Goal: Task Accomplishment & Management: Use online tool/utility

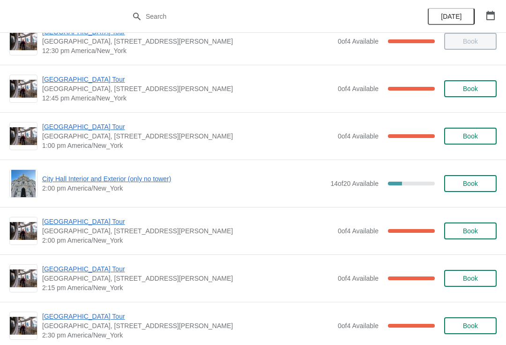
scroll to position [587, 0]
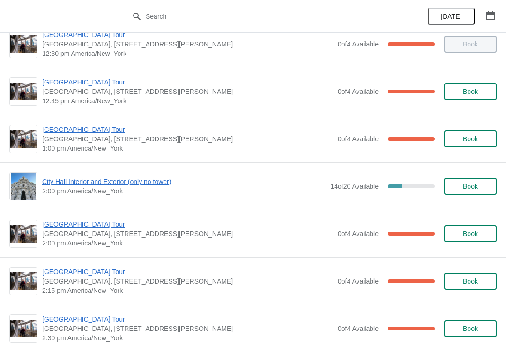
click at [86, 132] on span "[GEOGRAPHIC_DATA] Tour" at bounding box center [187, 129] width 291 height 9
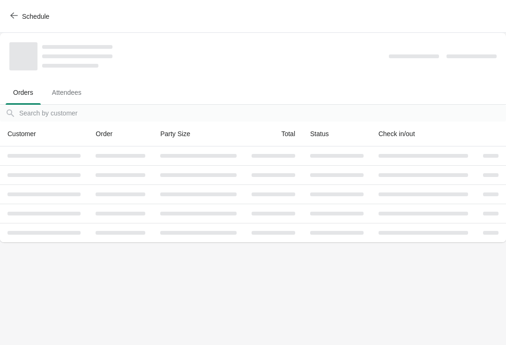
scroll to position [0, 0]
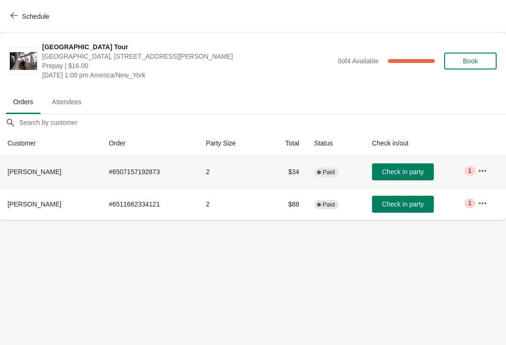
click at [412, 168] on span "Check in party" at bounding box center [403, 171] width 42 height 7
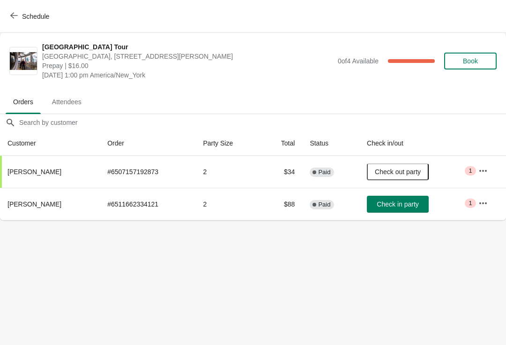
click at [21, 6] on div "Schedule" at bounding box center [253, 16] width 506 height 33
click at [22, 15] on span "Schedule" at bounding box center [35, 16] width 27 height 7
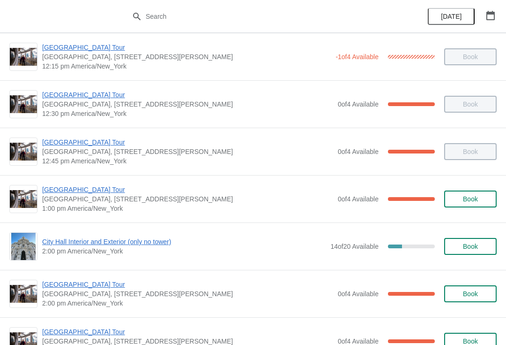
scroll to position [529, 0]
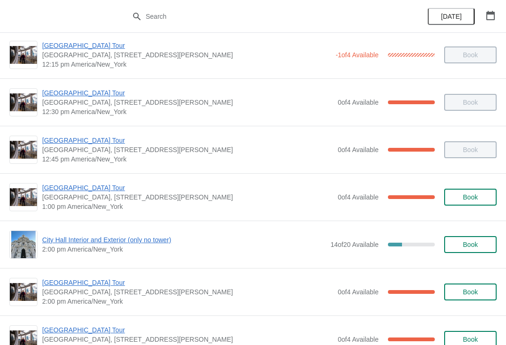
click at [101, 244] on span "City Hall Interior and Exterior (only no tower)" at bounding box center [184, 239] width 284 height 9
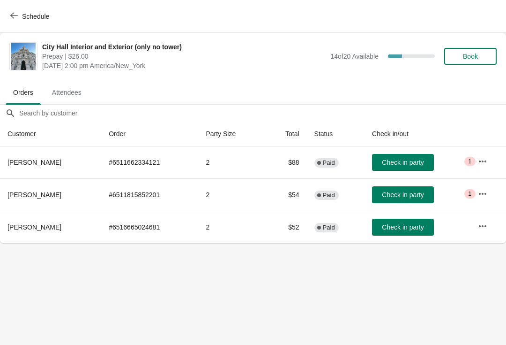
click at [415, 193] on span "Check in party" at bounding box center [403, 194] width 42 height 7
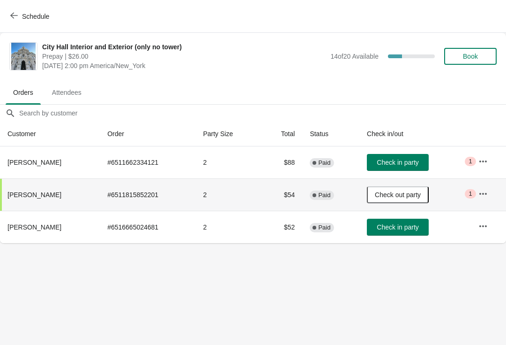
click at [17, 16] on icon "button" at bounding box center [13, 15] width 7 height 7
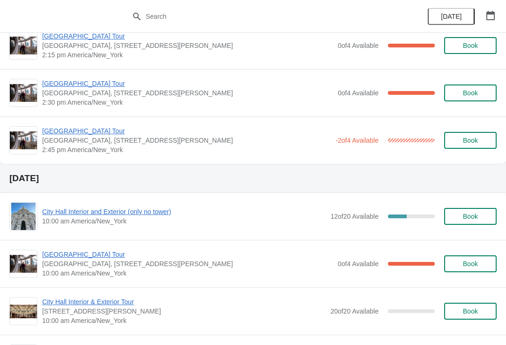
scroll to position [822, 0]
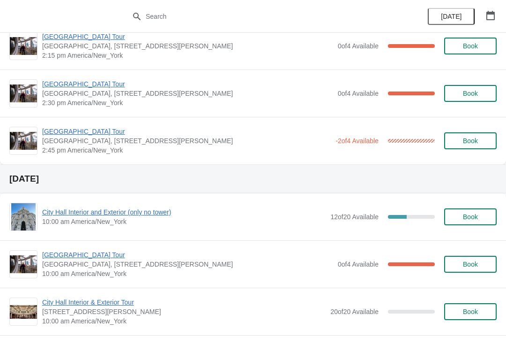
click at [185, 114] on div "[GEOGRAPHIC_DATA] [GEOGRAPHIC_DATA], [STREET_ADDRESS][PERSON_NAME] 2:30 pm [GEO…" at bounding box center [253, 92] width 506 height 47
click at [243, 181] on h2 "[DATE]" at bounding box center [252, 178] width 487 height 9
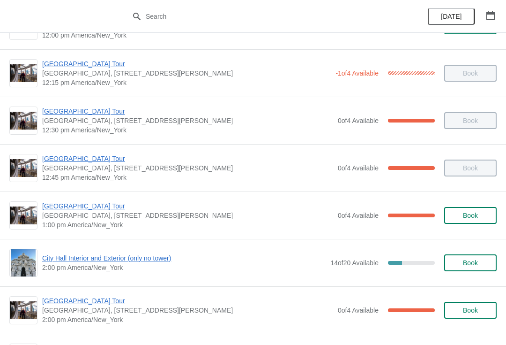
scroll to position [508, 0]
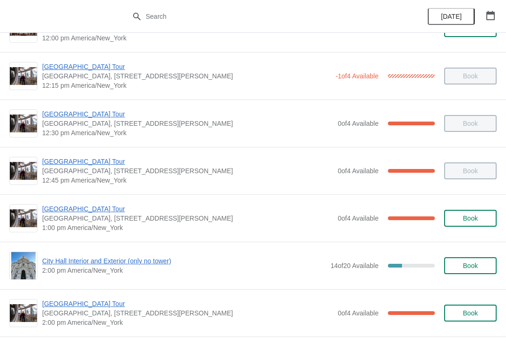
click at [498, 12] on button "button" at bounding box center [490, 15] width 17 height 17
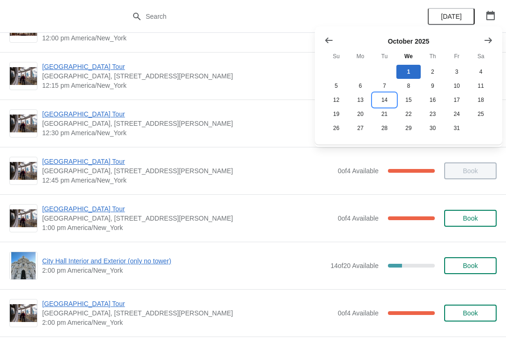
click at [389, 100] on button "14" at bounding box center [385, 100] width 24 height 14
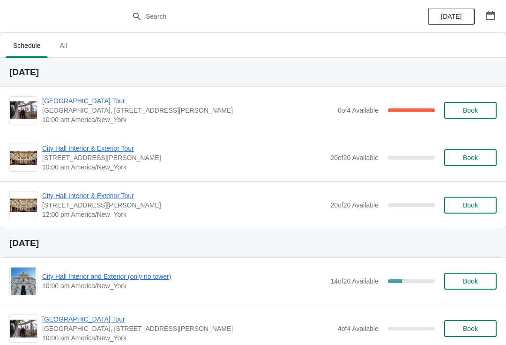
click at [301, 77] on div "[DATE]" at bounding box center [253, 72] width 506 height 29
click at [498, 7] on button "button" at bounding box center [490, 15] width 17 height 17
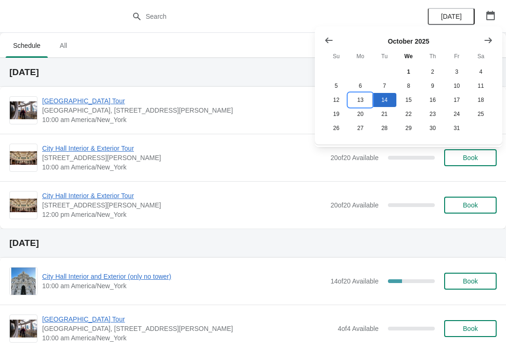
click at [367, 106] on button "13" at bounding box center [360, 100] width 24 height 14
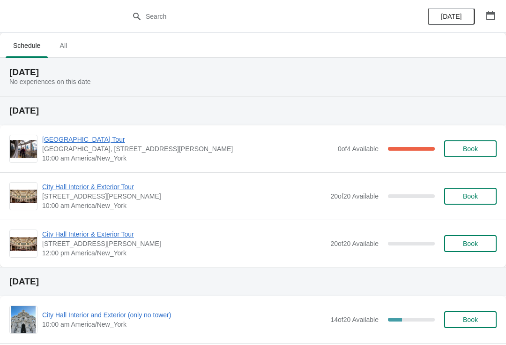
click at [187, 271] on div "[DATE]" at bounding box center [253, 281] width 506 height 29
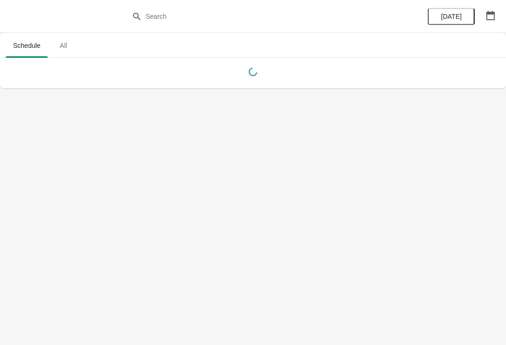
click at [124, 311] on body "Schedule All Schedule All [DATE]" at bounding box center [253, 172] width 506 height 345
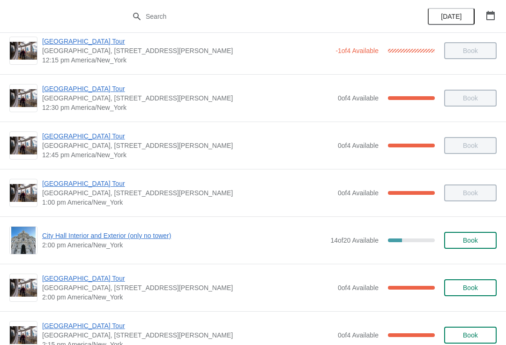
scroll to position [529, 0]
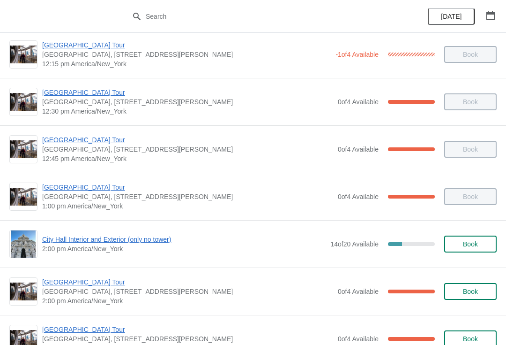
click at [114, 235] on span "City Hall Interior and Exterior (only no tower)" at bounding box center [184, 238] width 284 height 9
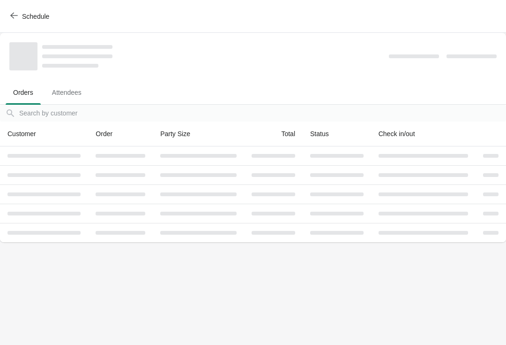
scroll to position [0, 0]
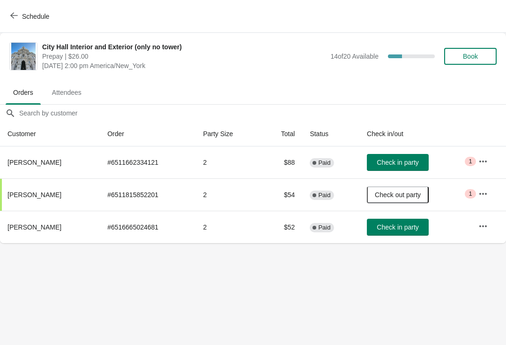
click at [407, 161] on span "Check in party" at bounding box center [398, 161] width 42 height 7
